Goal: Information Seeking & Learning: Find specific fact

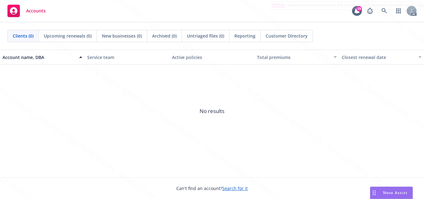
click at [217, 137] on span "No results" at bounding box center [212, 111] width 424 height 93
click at [387, 14] on link at bounding box center [384, 11] width 12 height 12
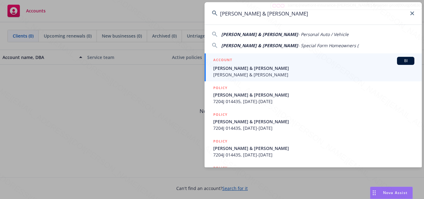
type input "[PERSON_NAME] & [PERSON_NAME]"
click at [307, 66] on span "[PERSON_NAME] & [PERSON_NAME]" at bounding box center [313, 68] width 201 height 7
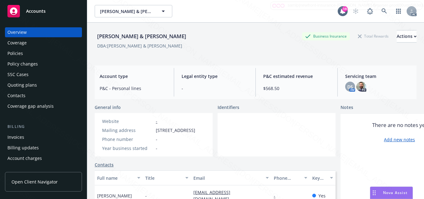
click at [251, 131] on div at bounding box center [277, 134] width 118 height 43
click at [277, 135] on div at bounding box center [277, 134] width 118 height 43
click at [14, 41] on div "Coverage" at bounding box center [16, 43] width 19 height 10
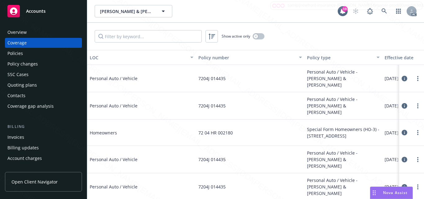
click at [14, 53] on div "Policies" at bounding box center [15, 53] width 16 height 10
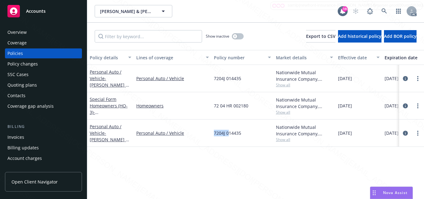
drag, startPoint x: 215, startPoint y: 136, endPoint x: 229, endPoint y: 138, distance: 14.3
click at [229, 138] on div "7204J 014435" at bounding box center [242, 133] width 62 height 27
drag, startPoint x: 214, startPoint y: 137, endPoint x: 242, endPoint y: 136, distance: 27.7
click at [242, 136] on div "7204J 014435" at bounding box center [242, 133] width 62 height 27
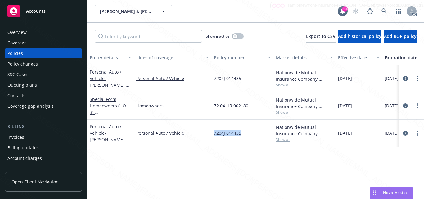
copy span "7204J 014435"
click at [238, 165] on div "Policy details Lines of coverage Policy number Market details Effective date Ex…" at bounding box center [255, 124] width 337 height 149
click at [301, 174] on div "Policy details Lines of coverage Policy number Market details Effective date Ex…" at bounding box center [255, 124] width 337 height 149
click at [27, 32] on div "Overview" at bounding box center [43, 32] width 72 height 10
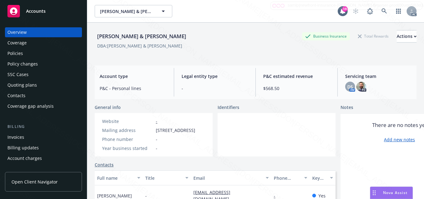
click at [279, 156] on div at bounding box center [277, 134] width 118 height 43
click at [270, 144] on div at bounding box center [277, 134] width 118 height 43
click at [295, 157] on div at bounding box center [277, 134] width 118 height 43
click at [241, 140] on div at bounding box center [277, 134] width 118 height 43
click at [268, 141] on div at bounding box center [277, 134] width 118 height 43
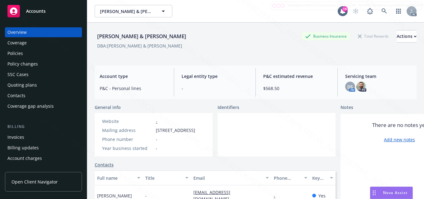
click at [252, 148] on div at bounding box center [277, 134] width 118 height 43
click at [263, 153] on div at bounding box center [277, 134] width 118 height 43
click at [177, 102] on div "[PERSON_NAME] & [PERSON_NAME] Business Insurance Total Rewards Actions DBA: [PE…" at bounding box center [256, 119] width 322 height 192
drag, startPoint x: 120, startPoint y: 37, endPoint x: 155, endPoint y: 34, distance: 35.2
click at [155, 34] on div "[PERSON_NAME] & [PERSON_NAME]" at bounding box center [142, 36] width 94 height 8
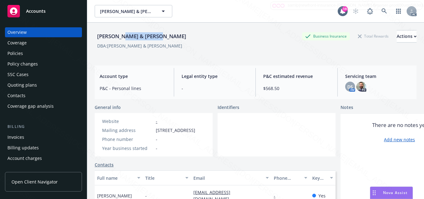
copy div "[PERSON_NAME] & [PERSON_NAME]"
click at [264, 143] on div at bounding box center [277, 134] width 118 height 43
click at [105, 37] on div "[PERSON_NAME] & [PERSON_NAME]" at bounding box center [142, 36] width 94 height 8
copy div "[PERSON_NAME]"
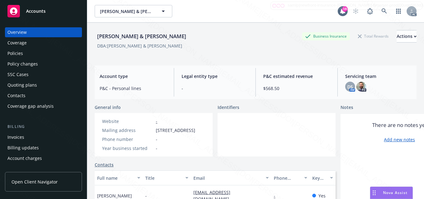
click at [148, 35] on div "[PERSON_NAME] & [PERSON_NAME]" at bounding box center [142, 36] width 94 height 8
copy div "[PERSON_NAME]"
click at [270, 138] on div at bounding box center [277, 134] width 118 height 43
drag, startPoint x: 156, startPoint y: 130, endPoint x: 202, endPoint y: 136, distance: 46.4
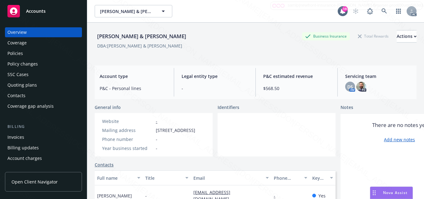
click at [195, 134] on span "[STREET_ADDRESS]" at bounding box center [175, 130] width 39 height 7
copy span "[STREET_ADDRESS]"
click at [248, 137] on div at bounding box center [277, 134] width 118 height 43
click at [231, 124] on div at bounding box center [277, 134] width 118 height 43
click at [32, 42] on div "Coverage" at bounding box center [43, 43] width 72 height 10
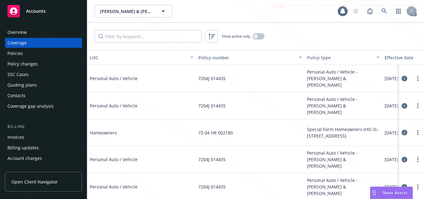
click at [19, 54] on div "Policies" at bounding box center [15, 53] width 16 height 10
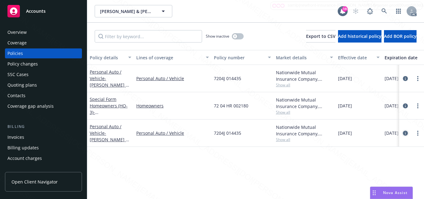
click at [406, 134] on icon "circleInformation" at bounding box center [405, 133] width 5 height 5
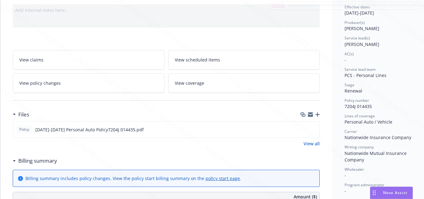
scroll to position [93, 0]
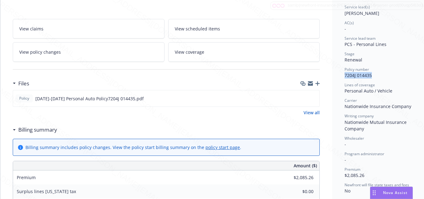
drag, startPoint x: 345, startPoint y: 75, endPoint x: 372, endPoint y: 75, distance: 26.4
click at [372, 75] on span "7204J 014435" at bounding box center [358, 75] width 27 height 6
copy span "7204J 014435"
click at [388, 71] on div "Policy number" at bounding box center [380, 69] width 70 height 5
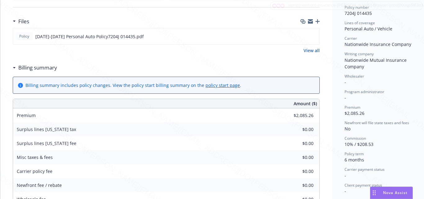
scroll to position [186, 0]
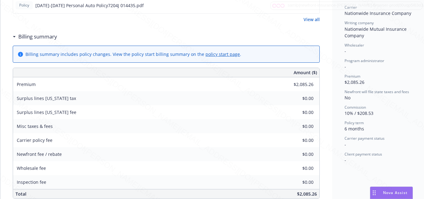
click at [390, 141] on div "Carrier payment status" at bounding box center [380, 138] width 70 height 5
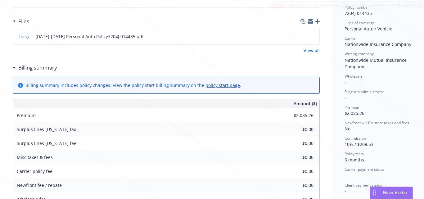
click at [344, 61] on div "Status Upcoming Effective dates [DATE] - [DATE] Producer(s) [PERSON_NAME] Servi…" at bounding box center [379, 147] width 94 height 532
drag, startPoint x: 346, startPoint y: 61, endPoint x: 365, endPoint y: 65, distance: 19.7
click at [365, 65] on div "Writing company Nationwide Mutual Insurance Company" at bounding box center [380, 60] width 70 height 18
copy span "Nationwide Mutual Insurance Company"
click at [398, 114] on div "Premium $2,085.26" at bounding box center [380, 111] width 70 height 12
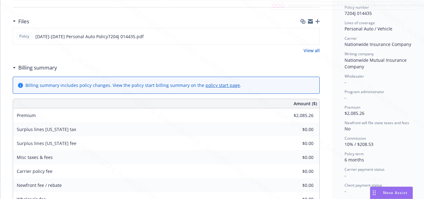
scroll to position [31, 0]
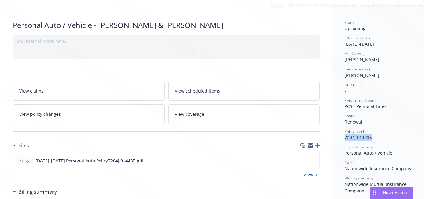
drag, startPoint x: 345, startPoint y: 138, endPoint x: 371, endPoint y: 138, distance: 25.8
click at [371, 138] on span "7204J 014435" at bounding box center [358, 137] width 27 height 6
copy span "7204J 014435"
click at [383, 124] on div "Stage Renewal" at bounding box center [380, 119] width 70 height 12
click at [203, 90] on span "View scheduled items" at bounding box center [197, 91] width 45 height 7
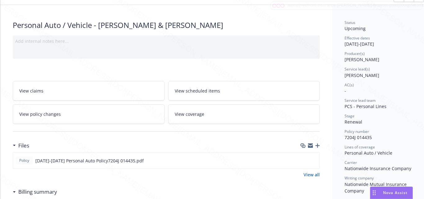
click at [191, 86] on link "View scheduled items" at bounding box center [244, 91] width 152 height 20
click at [197, 116] on span "View coverage" at bounding box center [190, 114] width 30 height 7
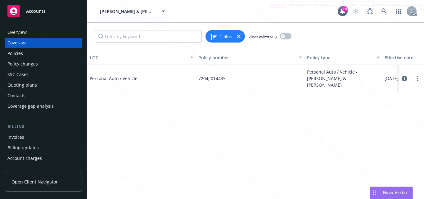
click at [404, 79] on icon at bounding box center [405, 79] width 6 height 6
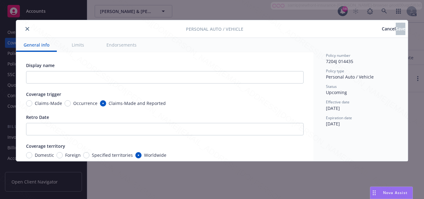
click at [73, 47] on button "Limits" at bounding box center [77, 45] width 27 height 14
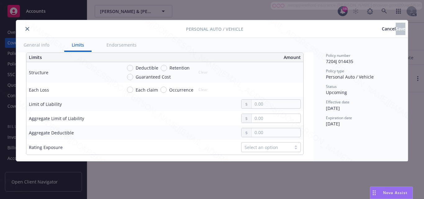
click at [121, 48] on button "Endorsements" at bounding box center [121, 45] width 45 height 14
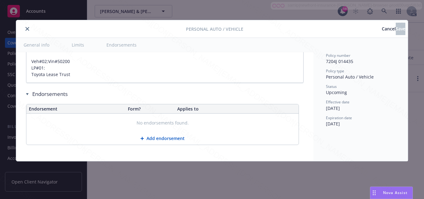
scroll to position [483, 0]
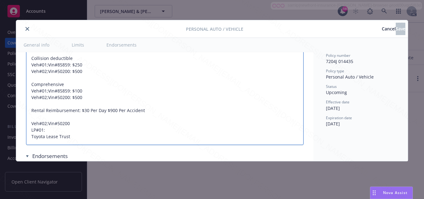
drag, startPoint x: 32, startPoint y: 143, endPoint x: 69, endPoint y: 143, distance: 37.3
click at [69, 143] on textarea "Bodily Injury Liability: $100.000 Each Person / $300,000 Each Occurrence Proper…" at bounding box center [165, 72] width 278 height 148
click at [116, 137] on textarea "Bodily Injury Liability: $100.000 Each Person / $300,000 Each Occurrence Proper…" at bounding box center [165, 72] width 278 height 148
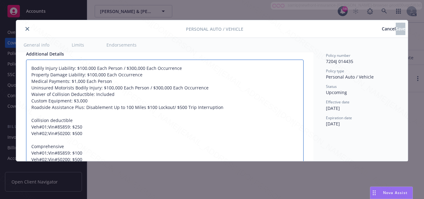
drag, startPoint x: 76, startPoint y: 75, endPoint x: 93, endPoint y: 75, distance: 17.7
click at [93, 75] on textarea "Bodily Injury Liability: $100.000 Each Person / $300,000 Each Occurrence Proper…" at bounding box center [165, 134] width 278 height 148
drag, startPoint x: 124, startPoint y: 75, endPoint x: 142, endPoint y: 75, distance: 18.6
click at [142, 75] on textarea "Bodily Injury Liability: $100.000 Each Person / $300,000 Each Occurrence Proper…" at bounding box center [165, 134] width 278 height 148
click at [171, 133] on textarea "Bodily Injury Liability: $100.000 Each Person / $300,000 Each Occurrence Proper…" at bounding box center [165, 134] width 278 height 148
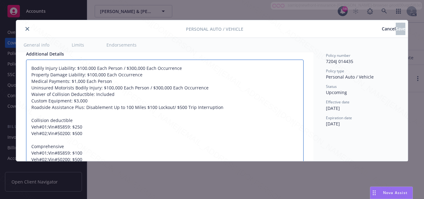
drag, startPoint x: 32, startPoint y: 101, endPoint x: 86, endPoint y: 107, distance: 54.2
click at [86, 107] on textarea "Bodily Injury Liability: $100.000 Each Person / $300,000 Each Occurrence Proper…" at bounding box center [165, 134] width 278 height 148
click at [181, 132] on textarea "Bodily Injury Liability: $100.000 Each Person / $300,000 Each Occurrence Proper…" at bounding box center [165, 134] width 278 height 148
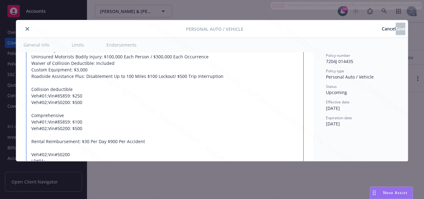
drag, startPoint x: 80, startPoint y: 147, endPoint x: 142, endPoint y: 148, distance: 61.8
click at [142, 148] on textarea "Bodily Injury Liability: $100.000 Each Person / $300,000 Each Occurrence Proper…" at bounding box center [165, 103] width 278 height 148
click at [206, 154] on textarea "Bodily Injury Liability: $100.000 Each Person / $300,000 Each Occurrence Proper…" at bounding box center [165, 103] width 278 height 148
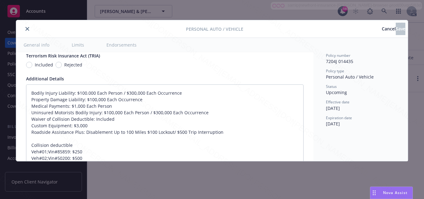
scroll to position [408, 0]
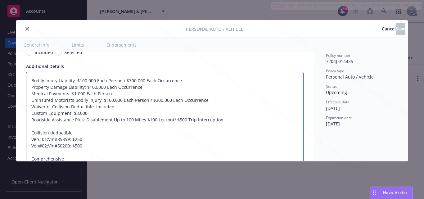
click at [88, 132] on textarea "Bodily Injury Liability: $100.000 Each Person / $300,000 Each Occurrence Proper…" at bounding box center [165, 146] width 278 height 148
drag, startPoint x: 32, startPoint y: 126, endPoint x: 218, endPoint y: 126, distance: 186.0
click at [218, 126] on textarea "Bodily Injury Liability: $100.000 Each Person / $300,000 Each Occurrence Proper…" at bounding box center [165, 146] width 278 height 148
click at [206, 143] on textarea "Bodily Injury Liability: $100.000 Each Person / $300,000 Each Occurrence Proper…" at bounding box center [165, 146] width 278 height 148
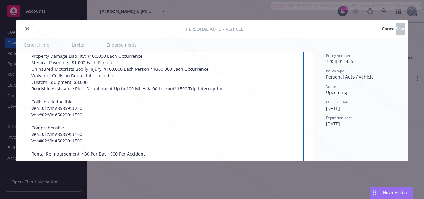
scroll to position [470, 0]
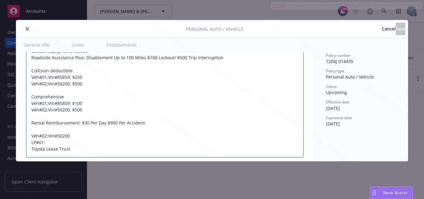
click at [199, 121] on textarea "Bodily Injury Liability: $100.000 Each Person / $300,000 Each Occurrence Proper…" at bounding box center [165, 84] width 278 height 148
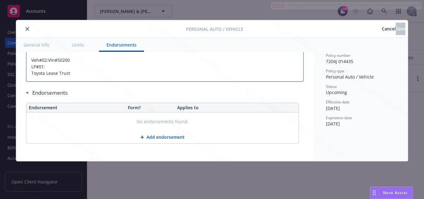
type textarea "x"
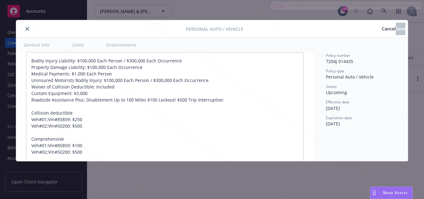
click at [27, 31] on button "close" at bounding box center [27, 28] width 7 height 7
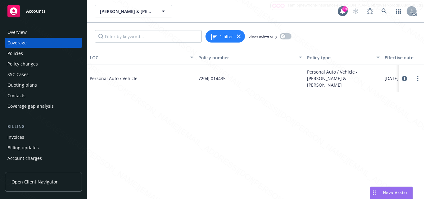
click at [44, 38] on div "Overview Coverage Policies Policy changes SSC Cases Quoting plans Contacts Cove…" at bounding box center [43, 69] width 77 height 84
click at [44, 36] on div "Overview" at bounding box center [43, 32] width 72 height 10
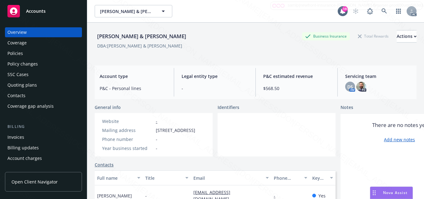
click at [52, 10] on div "Accounts" at bounding box center [43, 11] width 72 height 12
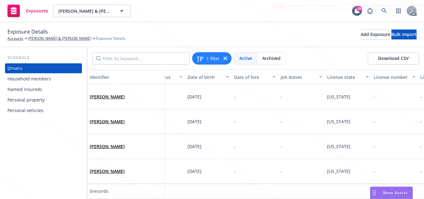
scroll to position [30, 0]
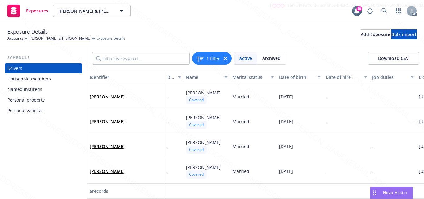
drag, startPoint x: 210, startPoint y: 79, endPoint x: 175, endPoint y: 79, distance: 34.8
click at [175, 79] on button "Display name" at bounding box center [174, 77] width 19 height 15
click at [156, 76] on div "Identifier" at bounding box center [126, 77] width 72 height 7
click at [178, 77] on icon "button" at bounding box center [179, 77] width 3 height 2
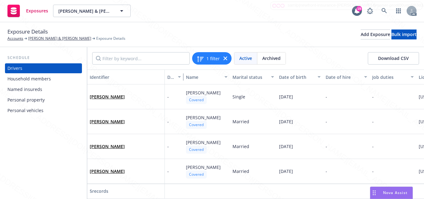
click at [179, 77] on div "button" at bounding box center [180, 77] width 3 height 14
drag, startPoint x: 183, startPoint y: 77, endPoint x: 188, endPoint y: 78, distance: 4.7
click at [185, 78] on div "button" at bounding box center [183, 77] width 3 height 14
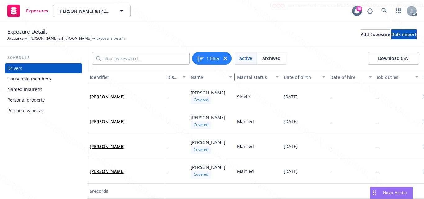
click at [231, 78] on div "button" at bounding box center [231, 77] width 3 height 14
click at [230, 77] on div "button" at bounding box center [231, 77] width 3 height 14
click at [230, 77] on icon "button" at bounding box center [230, 77] width 3 height 2
click at [230, 77] on div "button" at bounding box center [231, 77] width 3 height 14
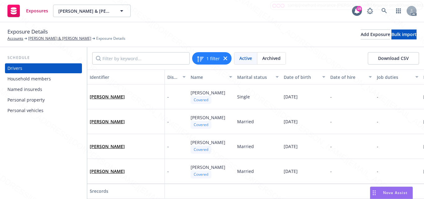
click at [215, 78] on div "Name" at bounding box center [208, 77] width 35 height 7
click at [221, 78] on div "Name" at bounding box center [208, 77] width 35 height 7
click at [228, 78] on div "Name" at bounding box center [212, 77] width 42 height 7
click at [37, 80] on div "Household members" at bounding box center [28, 79] width 43 height 10
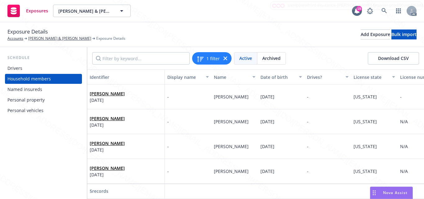
click at [29, 89] on div "Named insureds" at bounding box center [24, 89] width 35 height 10
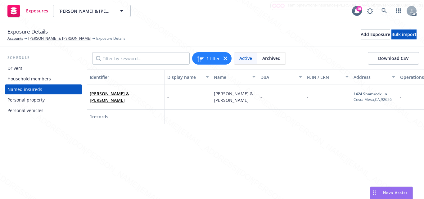
click at [28, 103] on div "Personal property" at bounding box center [25, 100] width 37 height 10
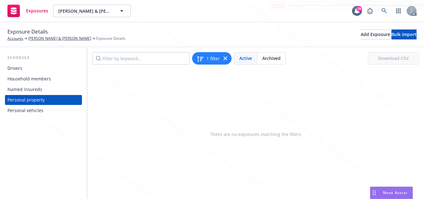
click at [21, 110] on div "Personal vehicles" at bounding box center [25, 111] width 36 height 10
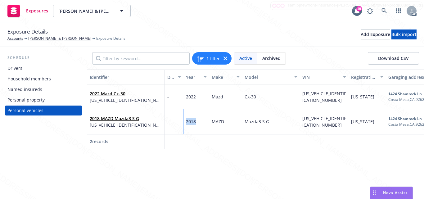
drag, startPoint x: 185, startPoint y: 125, endPoint x: 198, endPoint y: 123, distance: 13.2
click at [198, 123] on div "2018" at bounding box center [197, 121] width 26 height 25
copy span "2018"
click at [185, 102] on div "2022" at bounding box center [197, 96] width 26 height 25
drag, startPoint x: 185, startPoint y: 99, endPoint x: 196, endPoint y: 99, distance: 10.9
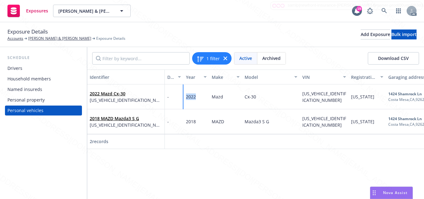
click at [196, 99] on div "2022" at bounding box center [197, 96] width 26 height 25
copy span "2022"
click at [210, 129] on div "MAZD" at bounding box center [225, 121] width 33 height 25
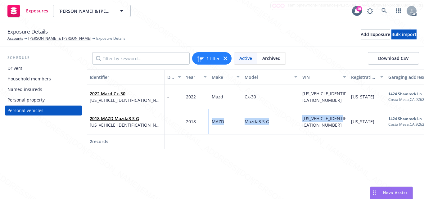
drag, startPoint x: 212, startPoint y: 125, endPoint x: 308, endPoint y: 125, distance: 95.6
click at [308, 125] on div "2018 MAZD Mazda3 S G 3MZBN1M30JM185859 - 2018 MAZD Mazda3 S G 3MZBN1M30JM185859…" at bounding box center [362, 121] width 551 height 25
copy div "MAZD Mazda3 S G 3MZBN1M30JM185859"
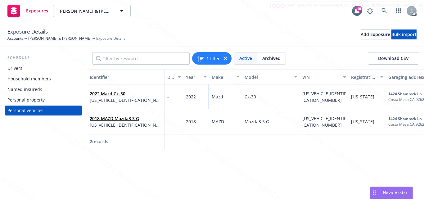
click at [213, 100] on div "Mazd" at bounding box center [217, 96] width 11 height 7
drag, startPoint x: 212, startPoint y: 99, endPoint x: 307, endPoint y: 101, distance: 95.3
click at [307, 101] on div "2022 Mazd Cx-30 3MVDMBCL6NM450200 - 2022 Mazd Cx-30 3MVDMBCL6NM450200 Californi…" at bounding box center [362, 96] width 551 height 25
copy div "Mazd Cx-30 3MVDMBCL6NM450200"
click at [239, 182] on div "Identifier Display name Year Make Model VIN Registration state Garaging address…" at bounding box center [255, 134] width 337 height 129
